Goal: Transaction & Acquisition: Purchase product/service

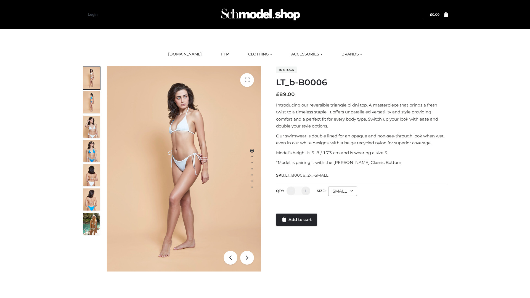
click at [297, 220] on link "Add to cart" at bounding box center [296, 220] width 41 height 12
click at [297, 215] on link "Add to cart" at bounding box center [296, 208] width 41 height 12
